Goal: Task Accomplishment & Management: Contribute content

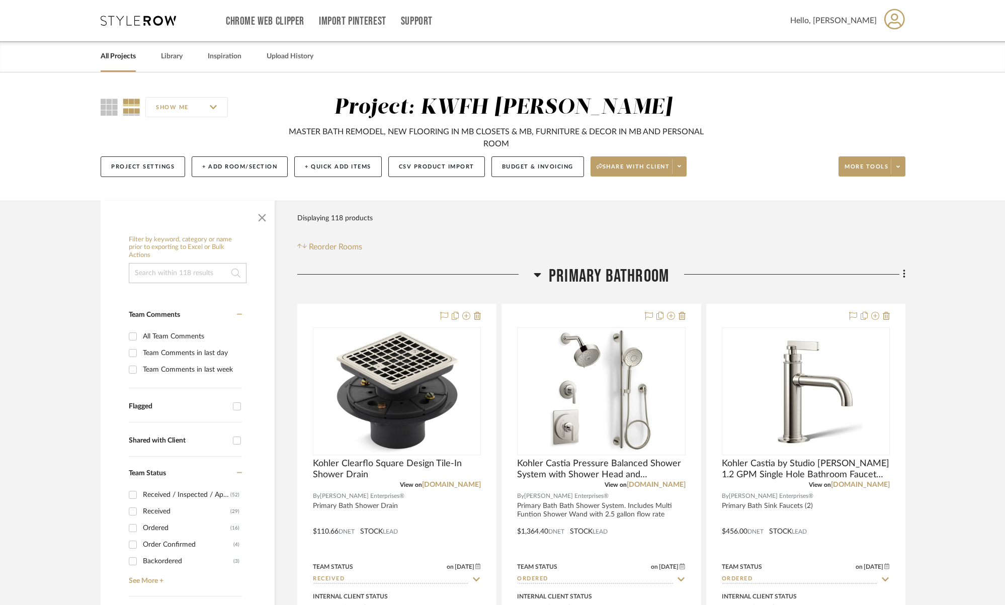
click at [110, 57] on link "All Projects" at bounding box center [118, 57] width 35 height 14
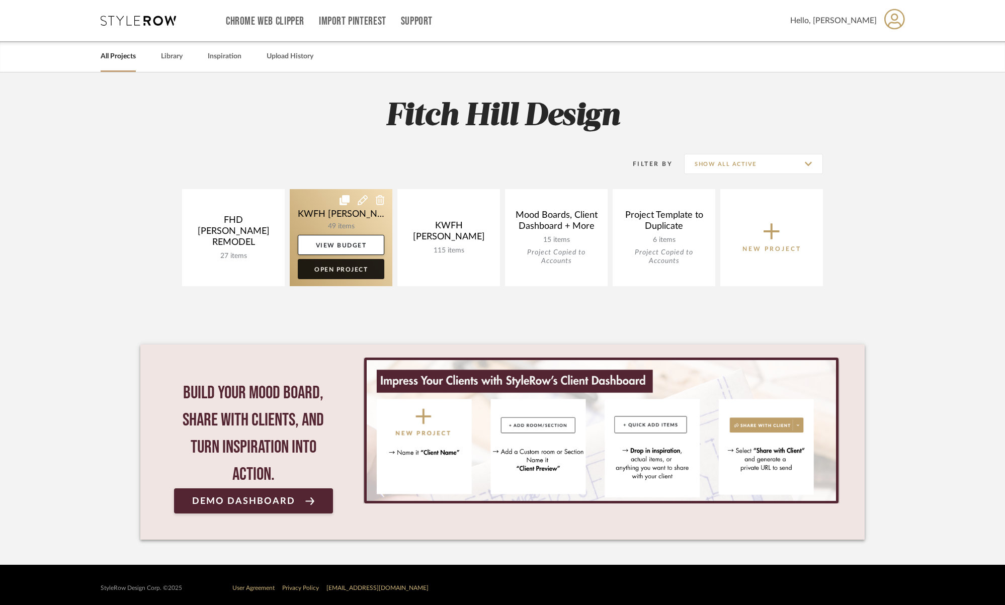
click at [345, 272] on link "Open Project" at bounding box center [341, 269] width 87 height 20
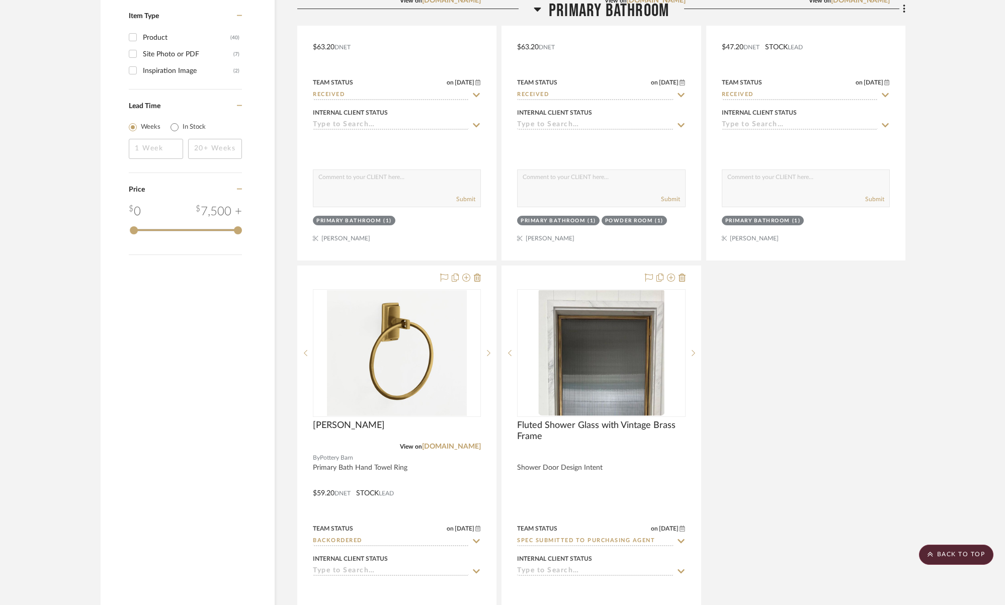
scroll to position [1813, 0]
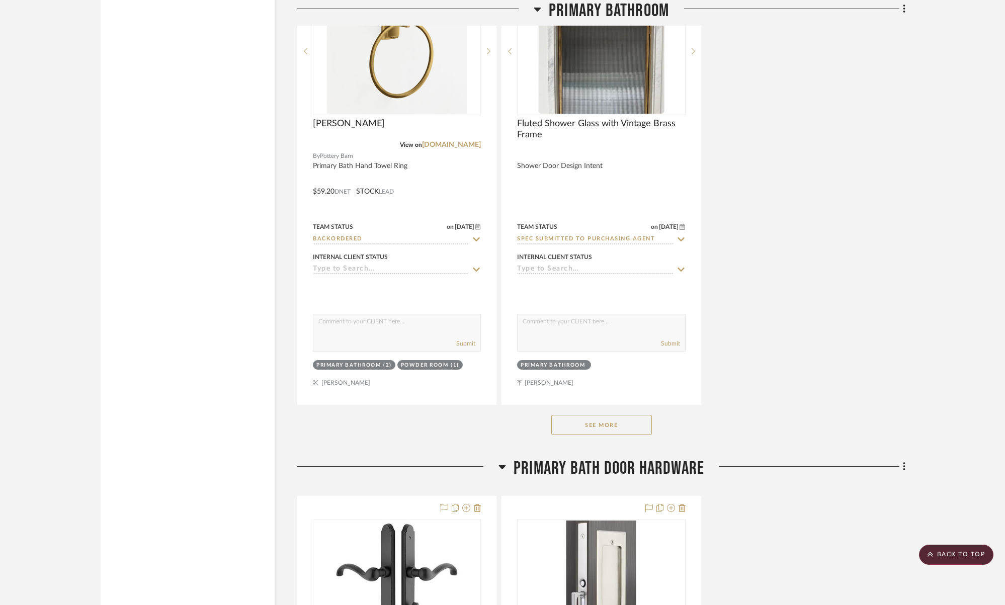
click at [592, 425] on button "See More" at bounding box center [601, 425] width 101 height 20
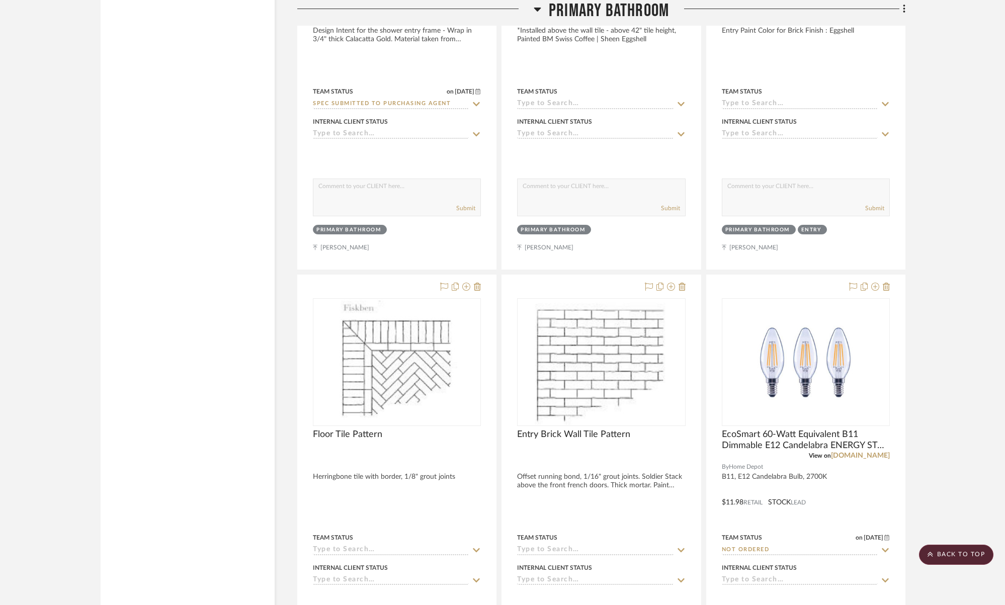
scroll to position [2497, 0]
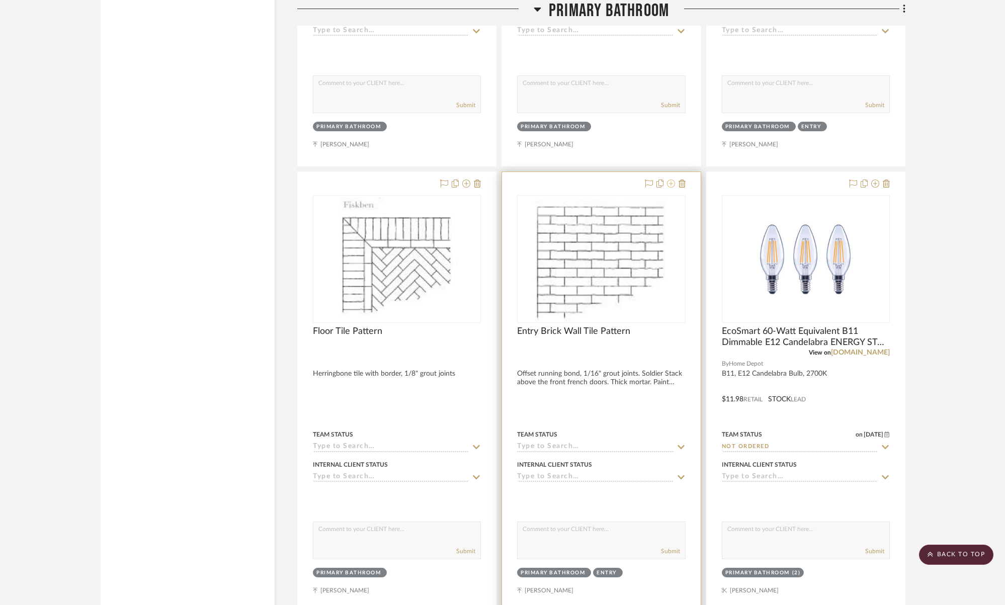
click at [670, 181] on icon at bounding box center [671, 184] width 8 height 8
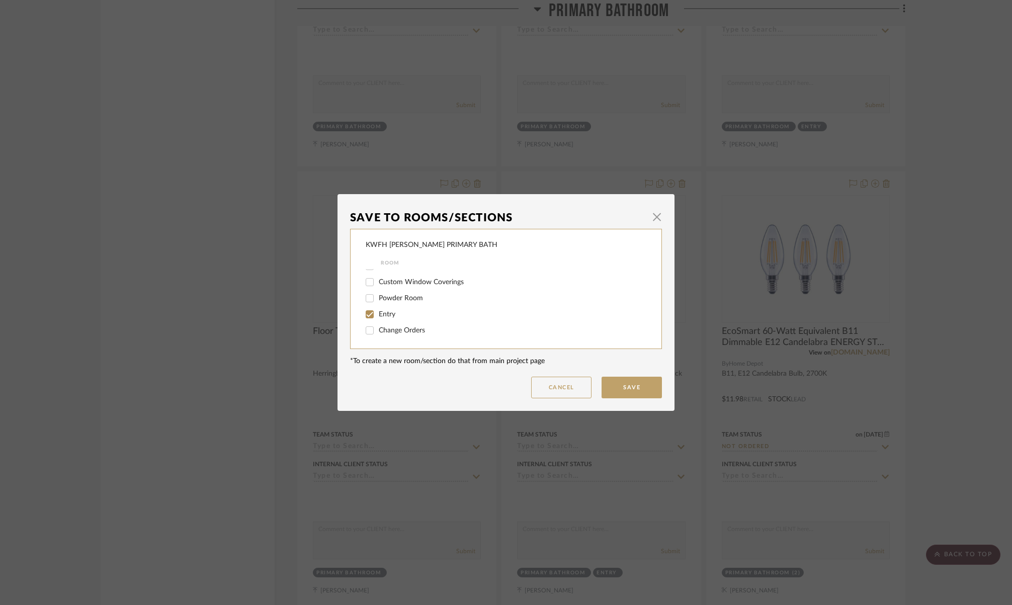
scroll to position [0, 0]
click at [564, 388] on button "Cancel" at bounding box center [561, 388] width 60 height 22
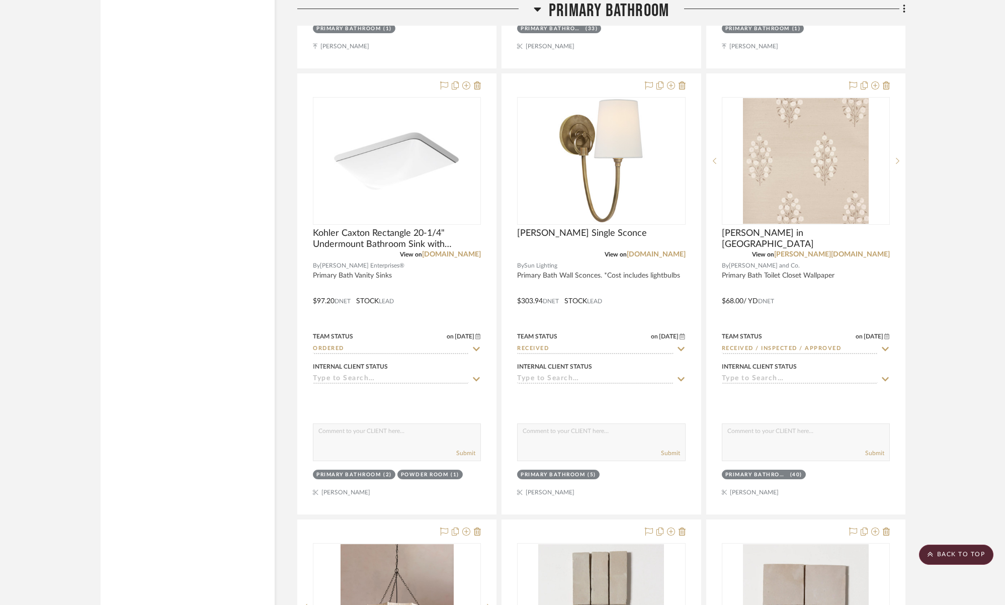
scroll to position [3708, 0]
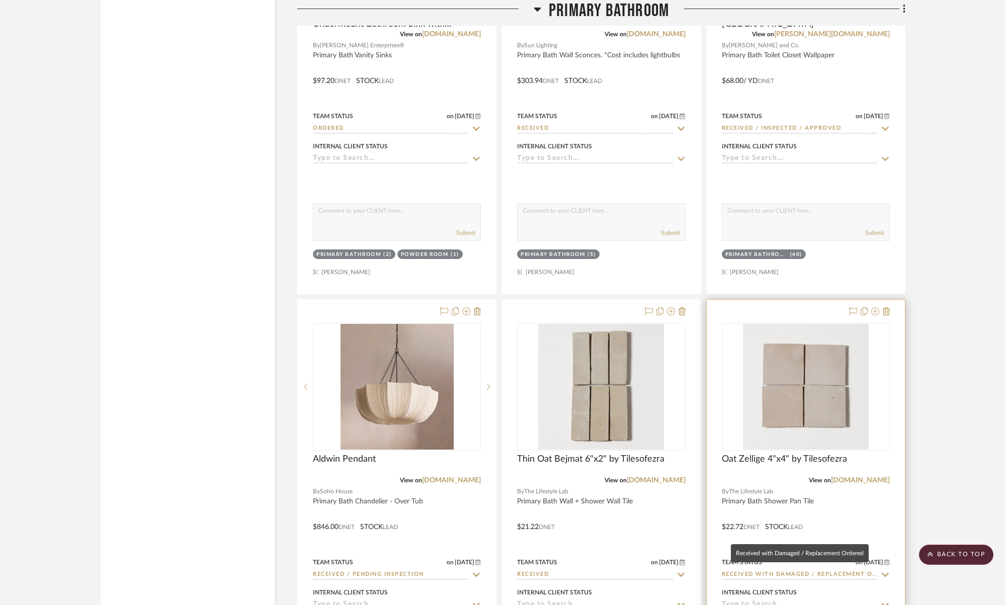
click at [830, 571] on input "Received with Damaged / Replacement Ordered" at bounding box center [800, 575] width 156 height 10
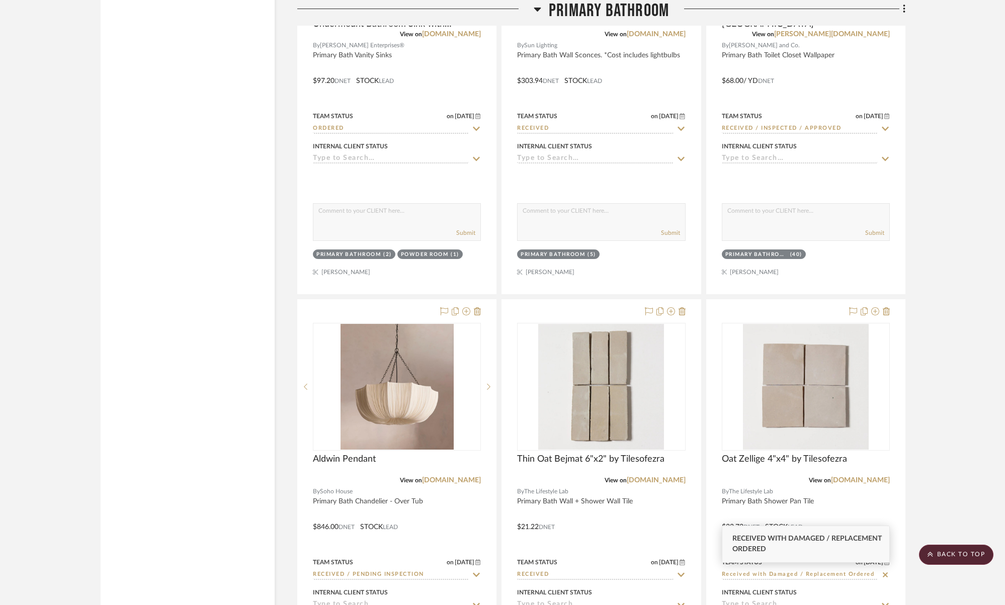
click at [979, 447] on project-details-page "SHOW ME Project: KWFH [PERSON_NAME] PRIMARY BATH PRIMARY BATH REMODEL Project S…" at bounding box center [502, 209] width 1005 height 7691
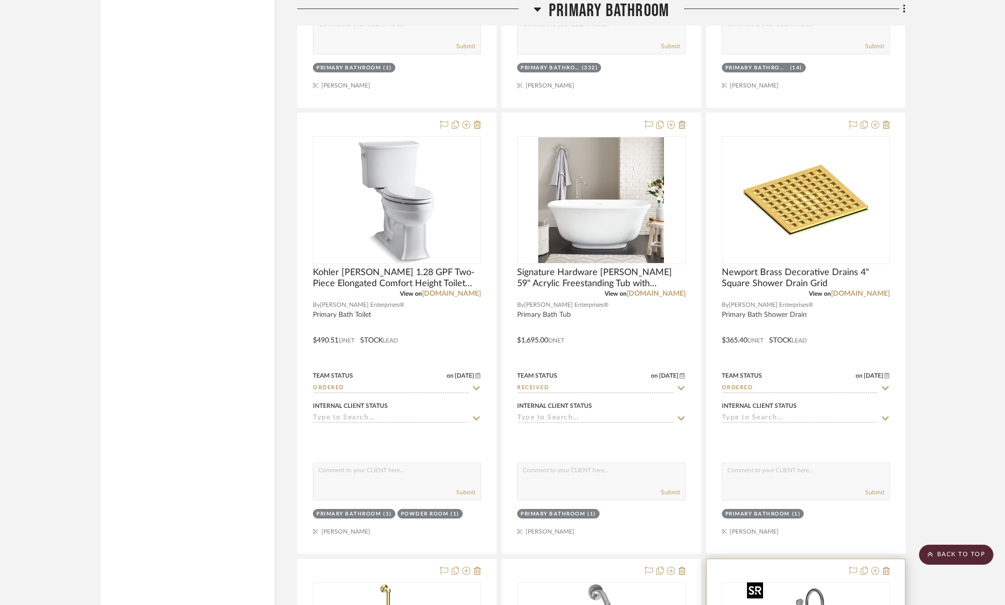
scroll to position [3853, 0]
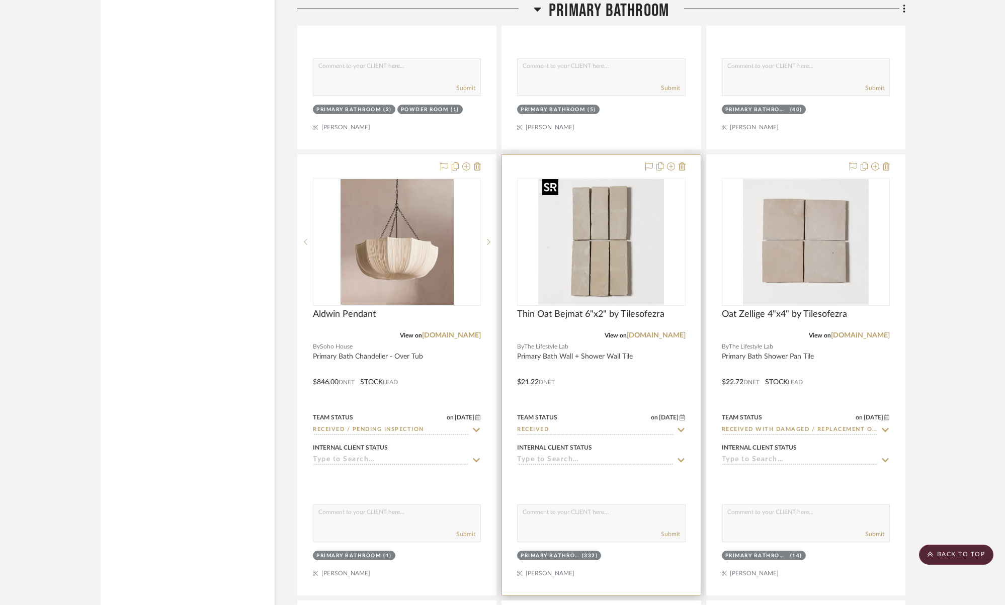
click at [606, 232] on img "0" at bounding box center [601, 242] width 126 height 126
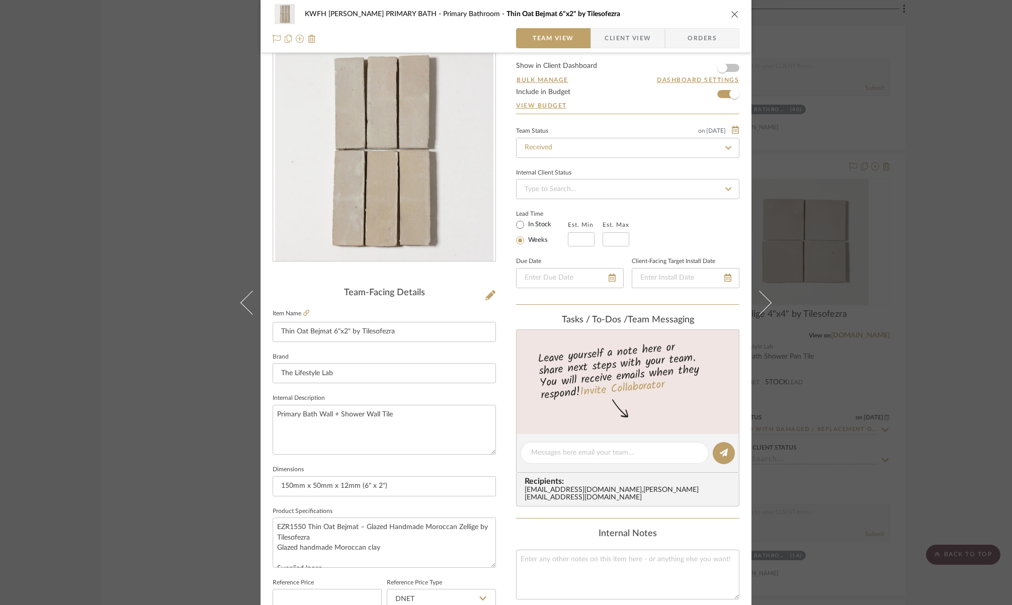
scroll to position [0, 0]
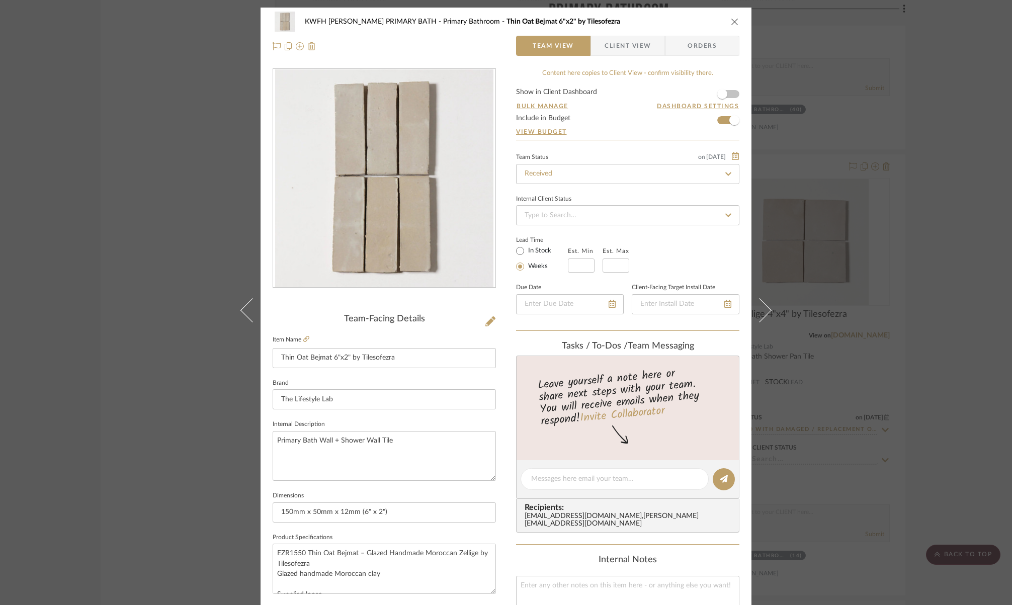
click at [733, 23] on icon "close" at bounding box center [735, 22] width 8 height 8
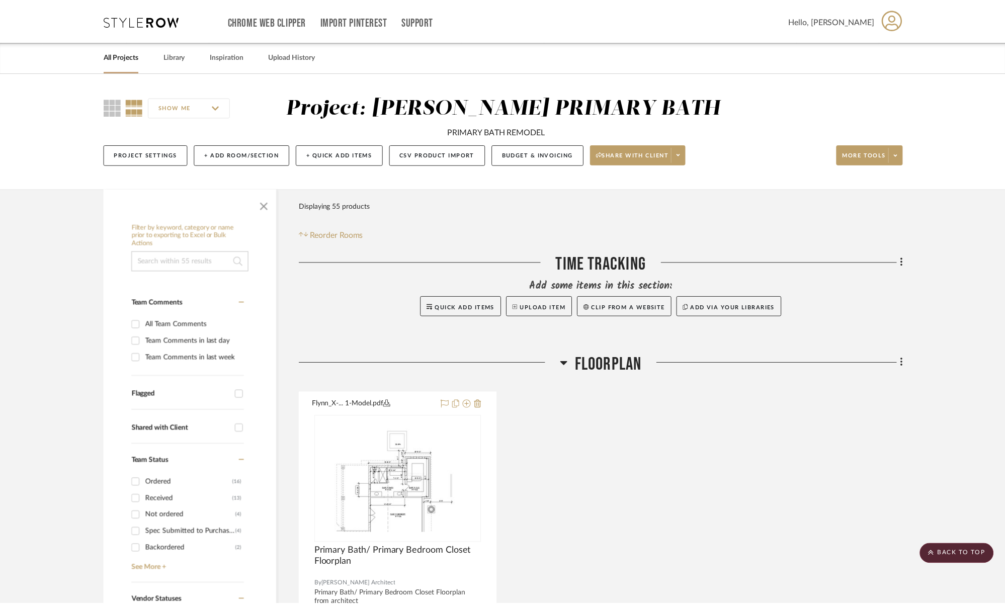
scroll to position [3853, 0]
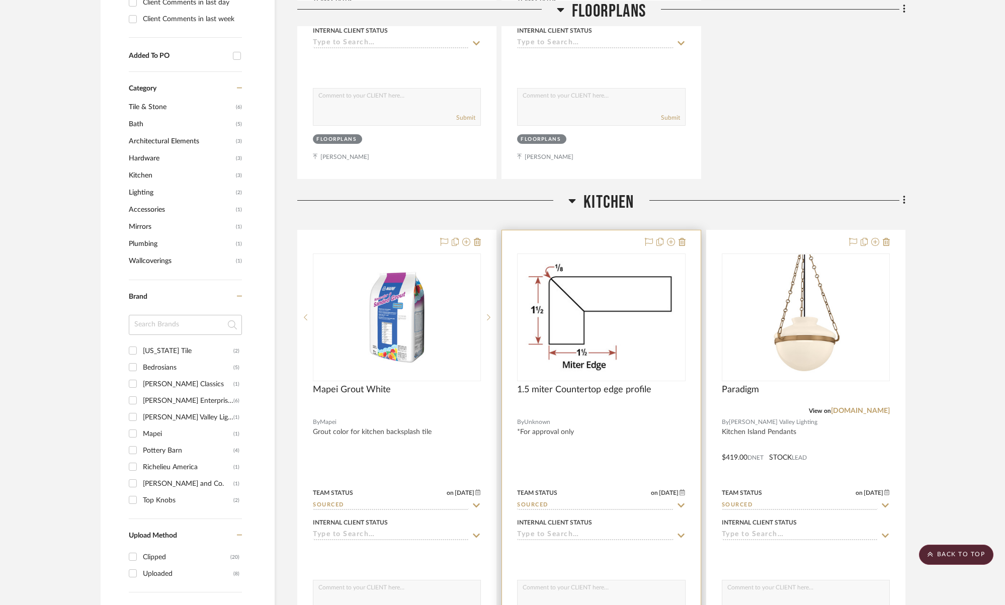
scroll to position [600, 0]
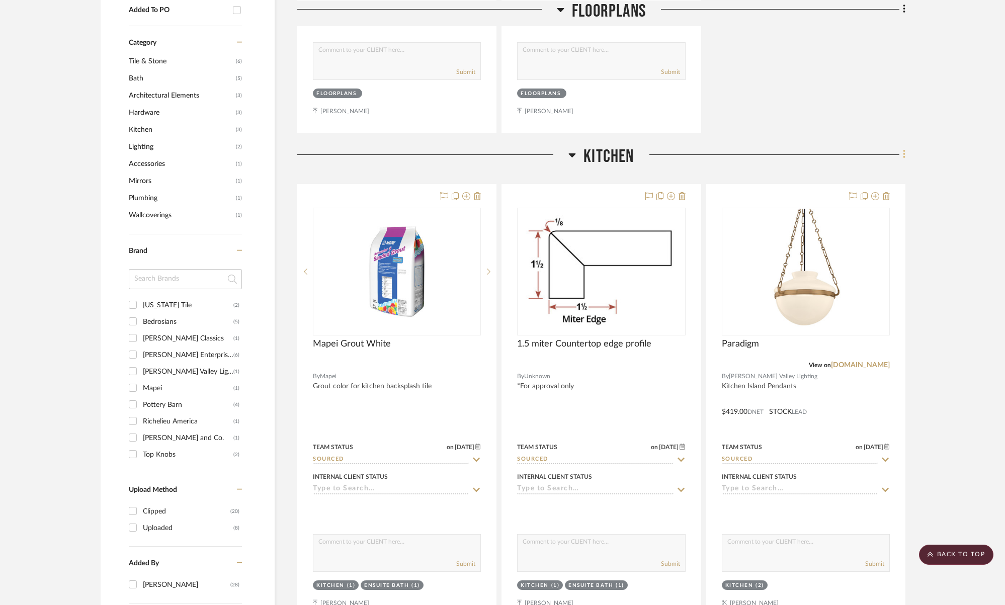
click at [903, 158] on icon at bounding box center [904, 154] width 2 height 9
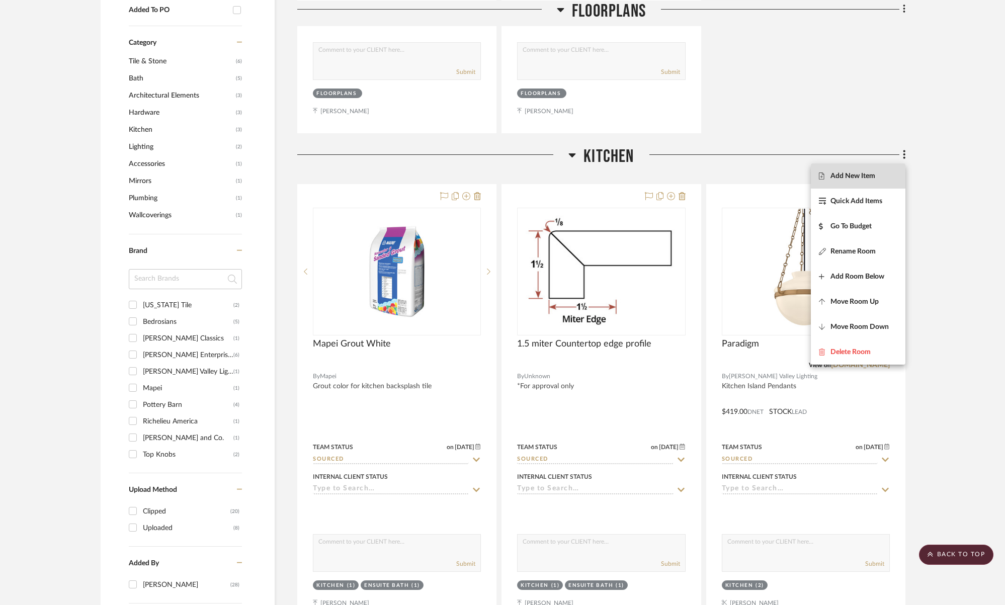
click at [885, 176] on span "Add New Item" at bounding box center [858, 176] width 78 height 9
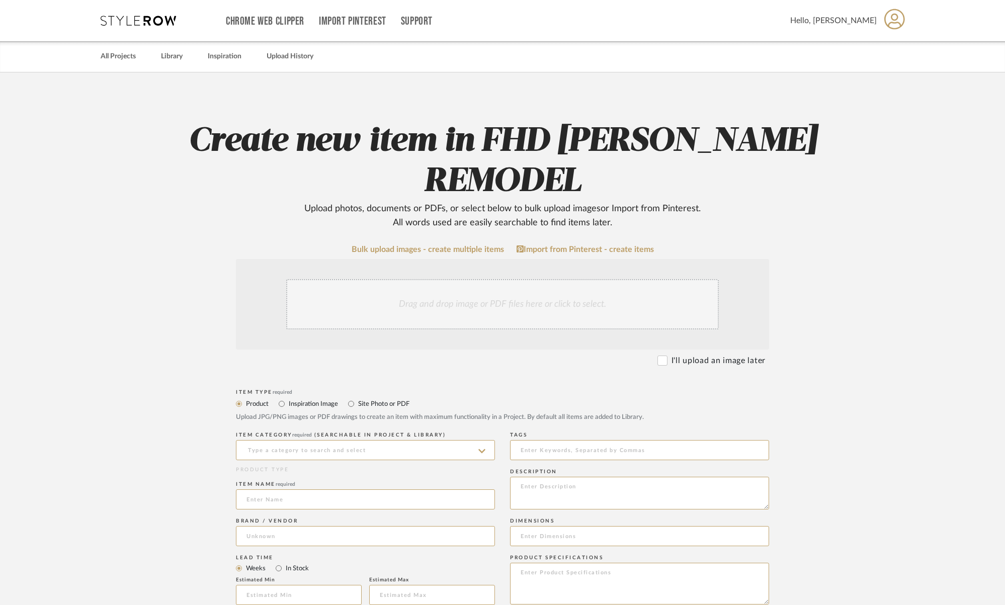
click at [582, 306] on div "Drag and drop image or PDF files here or click to select." at bounding box center [502, 304] width 433 height 50
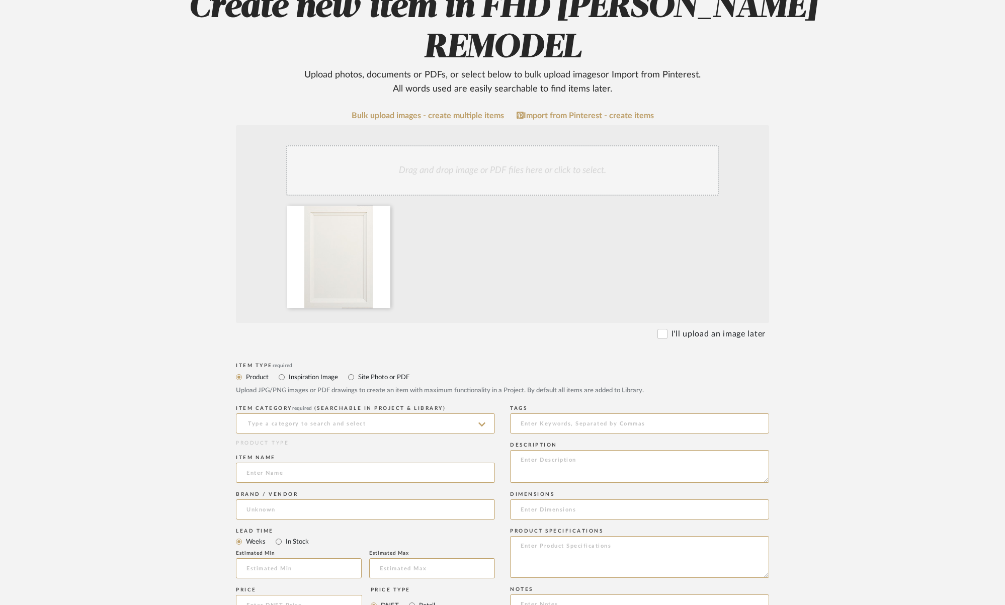
scroll to position [243, 0]
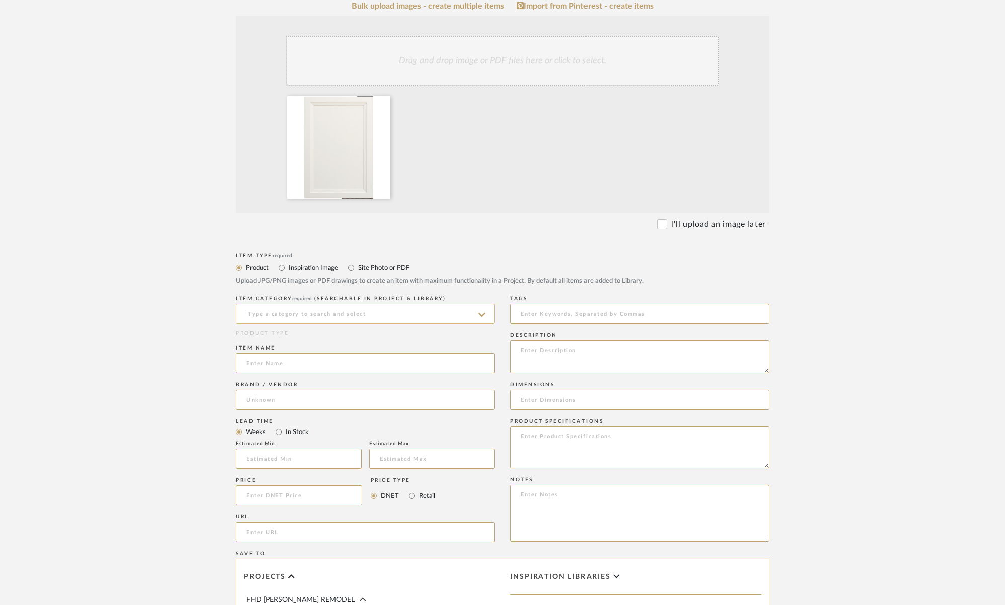
click at [255, 314] on input at bounding box center [365, 314] width 259 height 20
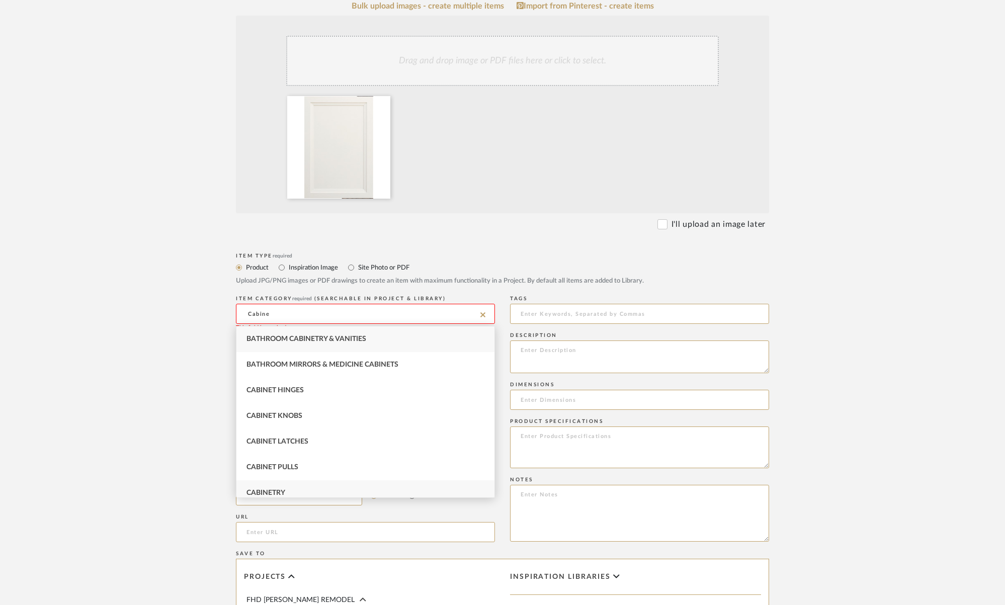
click at [301, 485] on div "Cabinetry" at bounding box center [365, 493] width 258 height 26
type input "Cabinetry"
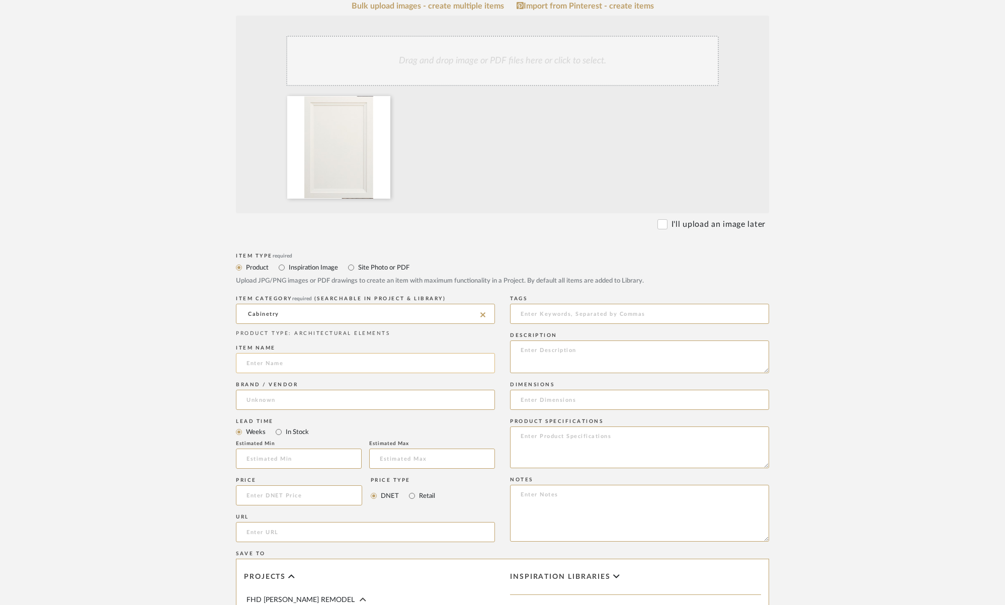
click at [318, 358] on input at bounding box center [365, 363] width 259 height 20
type input "Kitchen Cabinetry"
click at [303, 394] on input at bounding box center [365, 400] width 259 height 20
click at [273, 425] on span "Sollid Cabinetry" at bounding box center [302, 426] width 94 height 9
type input "Sollid Cabinetry"
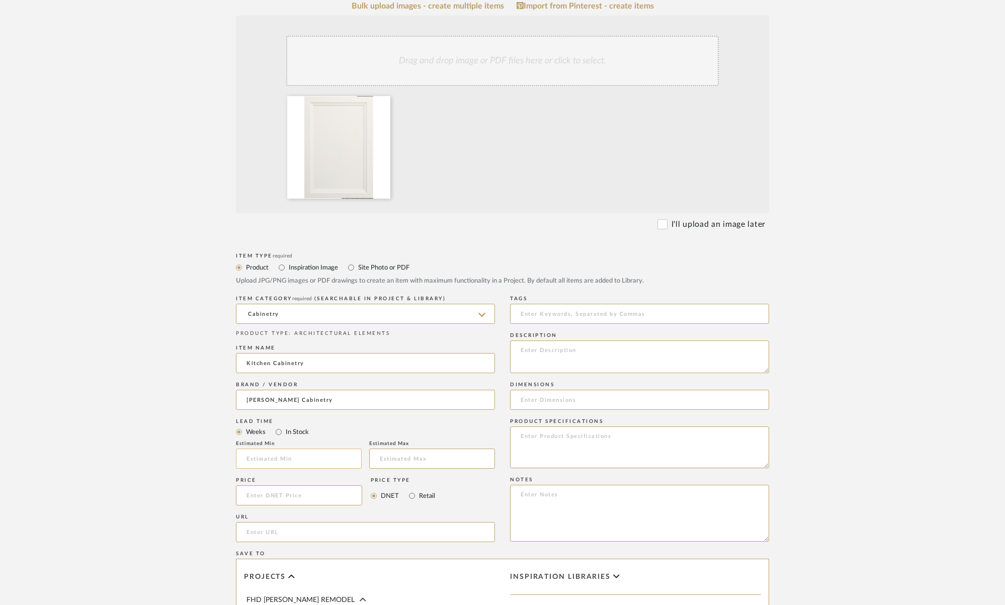
click at [260, 464] on input "text" at bounding box center [299, 459] width 126 height 20
type input "2"
click at [441, 461] on input "text" at bounding box center [432, 459] width 126 height 20
type input "3"
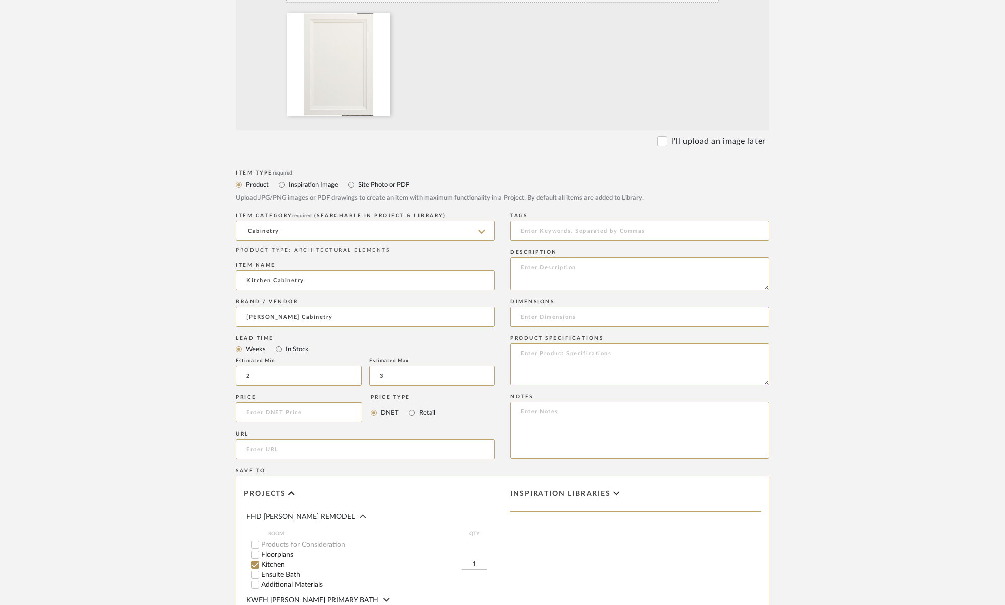
scroll to position [327, 0]
click at [600, 266] on textarea at bounding box center [639, 273] width 259 height 33
type textarea "Color: Dove White Door Style: Littleton w/5 piece drawer fronts"
click at [569, 315] on input at bounding box center [639, 316] width 259 height 20
type input "See Install Documents"
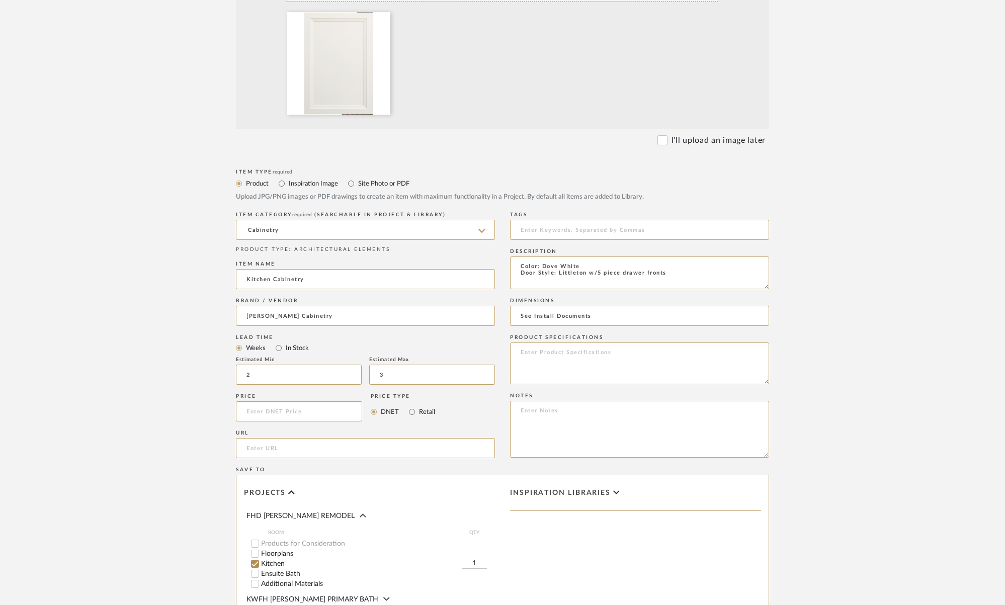
drag, startPoint x: 672, startPoint y: 275, endPoint x: 503, endPoint y: 266, distance: 169.7
click at [503, 266] on div "Item Type required Product Inspiration Image Site Photo or PDF Upload JPG/PNG i…" at bounding box center [502, 458] width 533 height 585
click at [561, 354] on textarea at bounding box center [639, 364] width 259 height 42
paste textarea "Color: Dove White Door Style: Littleton w/5 piece drawer fronts"
type textarea "Color: Dove White Door Style: Littleton w/5 piece drawer fronts"
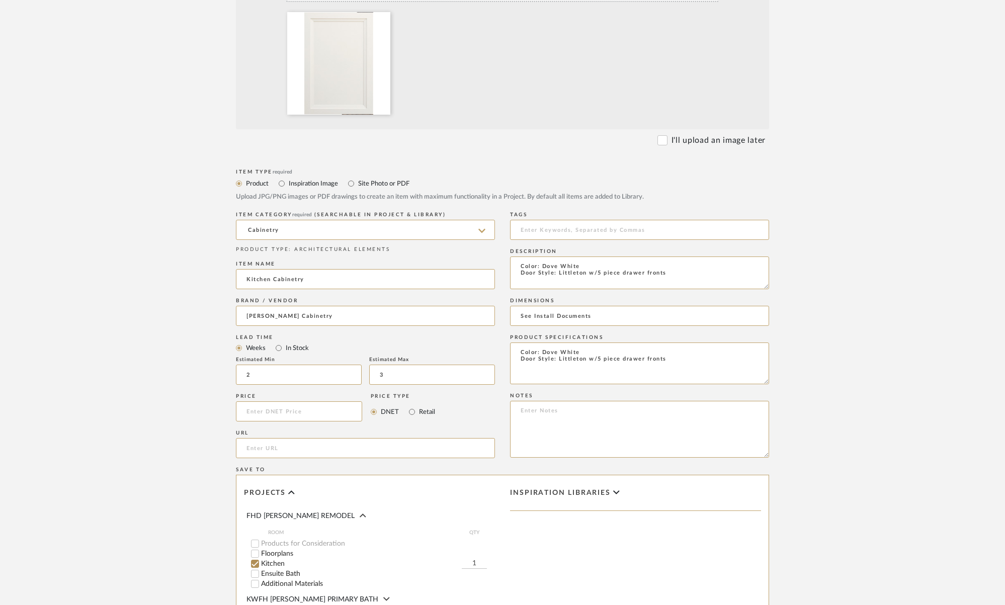
drag, startPoint x: 662, startPoint y: 272, endPoint x: 950, endPoint y: 264, distance: 287.3
click at [506, 261] on div "Item Type required Product Inspiration Image Site Photo or PDF Upload JPG/PNG i…" at bounding box center [502, 458] width 533 height 585
type textarea "J"
type textarea "Kitchen Cabinets"
click at [710, 367] on textarea "Color: Dove White Door Style: Littleton w/5 piece drawer fronts" at bounding box center [639, 364] width 259 height 42
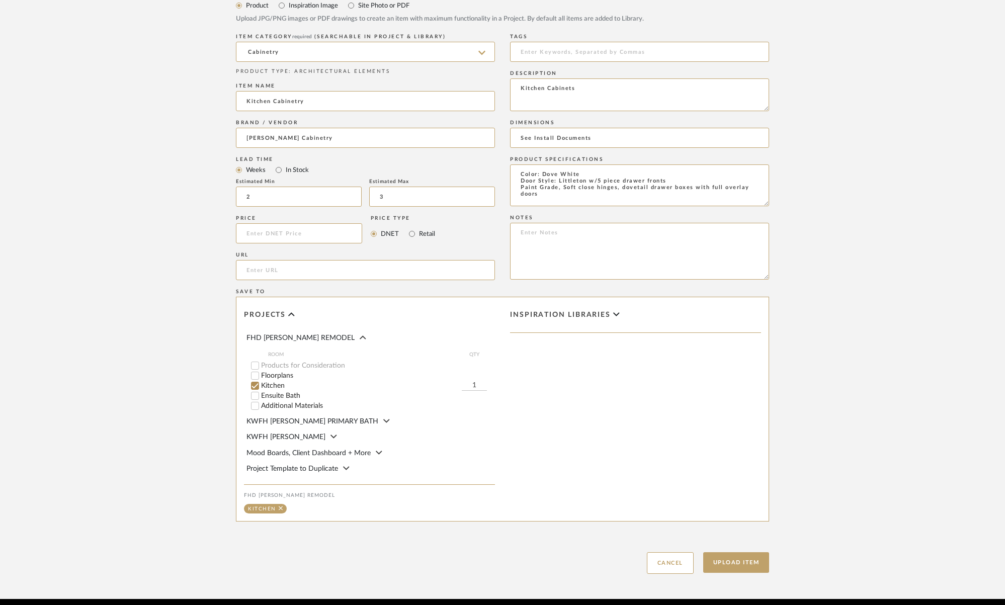
scroll to position [542, 0]
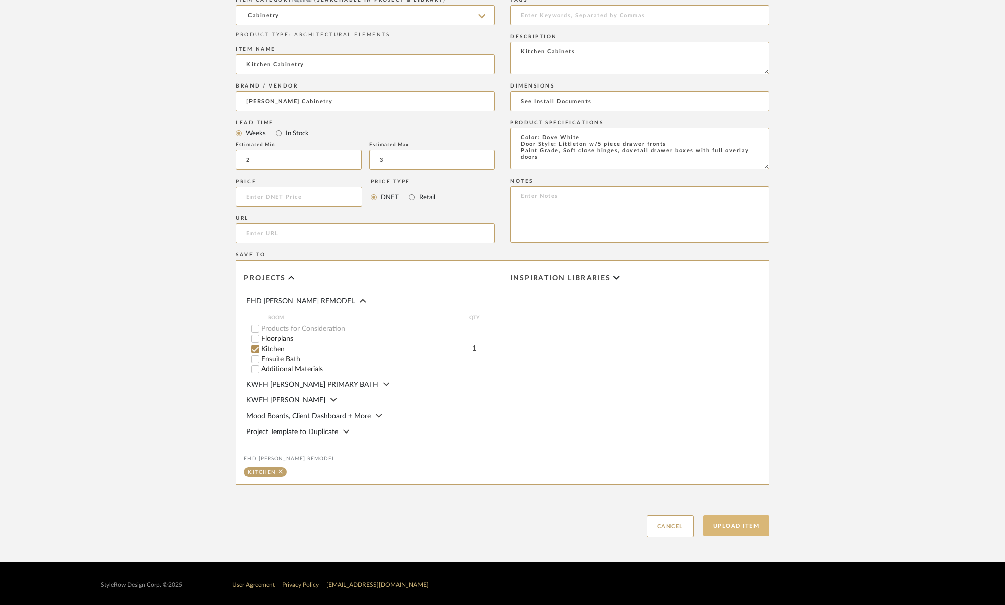
type textarea "Color: Dove White Door Style: Littleton w/5 piece drawer fronts Paint Grade, So…"
click at [738, 521] on button "Upload Item" at bounding box center [736, 526] width 66 height 21
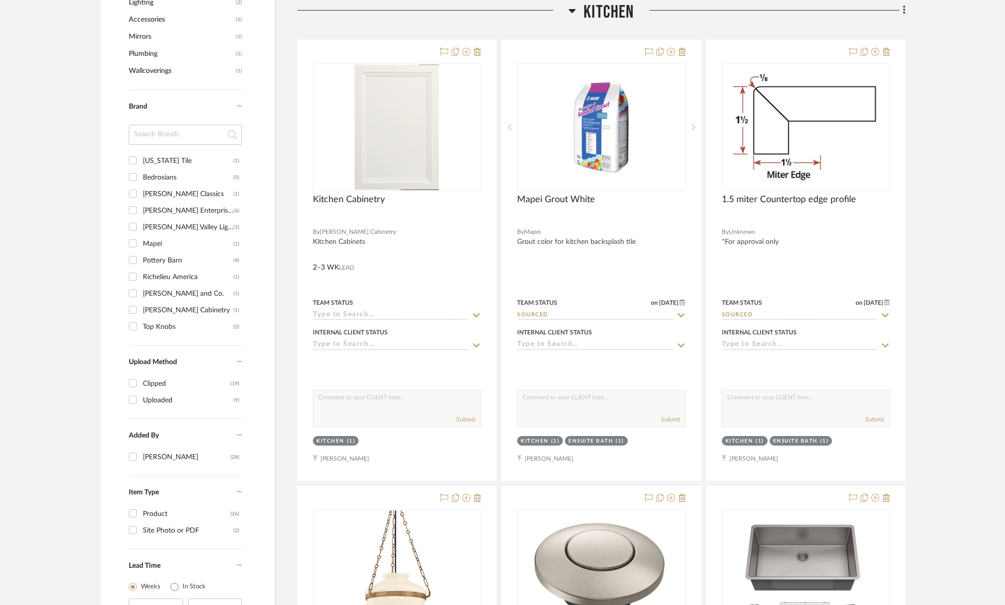
scroll to position [744, 0]
